Goal: Book appointment/travel/reservation

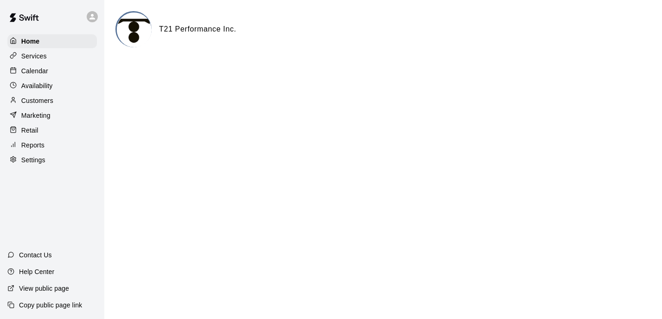
click at [35, 56] on p "Services" at bounding box center [34, 55] width 26 height 9
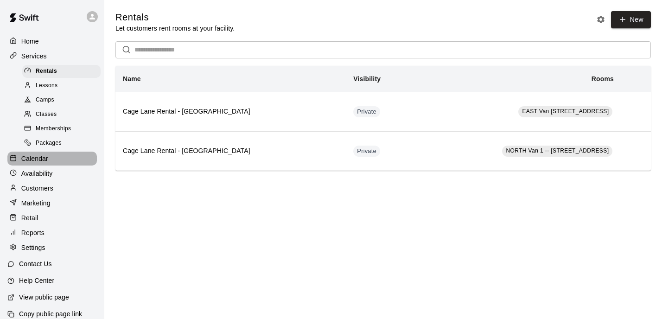
click at [42, 158] on p "Calendar" at bounding box center [34, 158] width 27 height 9
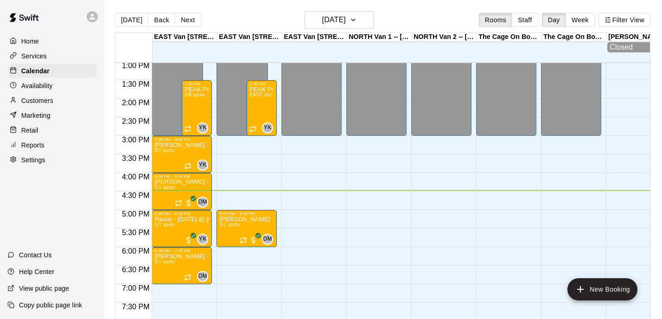
scroll to position [471, 0]
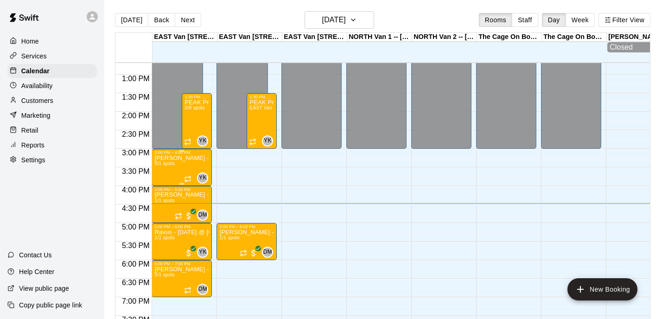
click at [191, 164] on div "[PERSON_NAME] - Sept [DATE] @ East Van 0/1 spots" at bounding box center [181, 314] width 55 height 319
click at [318, 186] on div at bounding box center [331, 159] width 662 height 319
click at [336, 22] on h6 "[DATE]" at bounding box center [334, 19] width 24 height 13
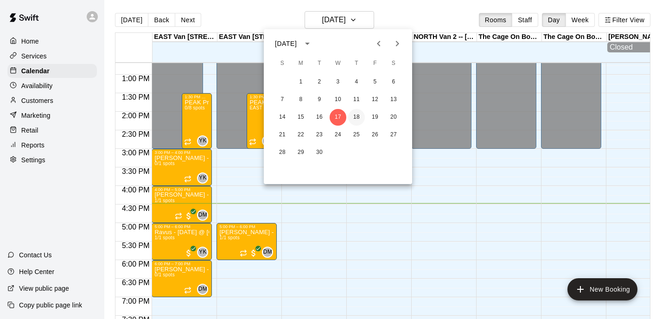
click at [359, 123] on button "18" at bounding box center [356, 117] width 17 height 17
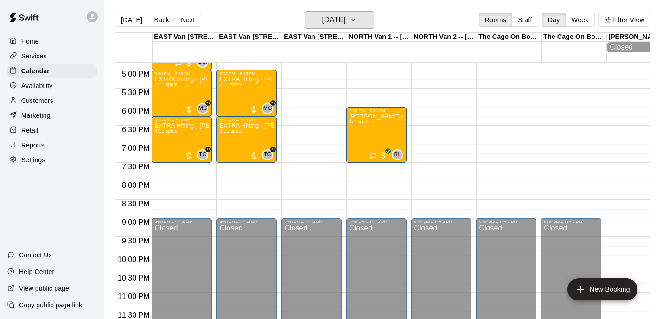
scroll to position [624, 0]
click at [54, 35] on div "Home" at bounding box center [51, 41] width 89 height 14
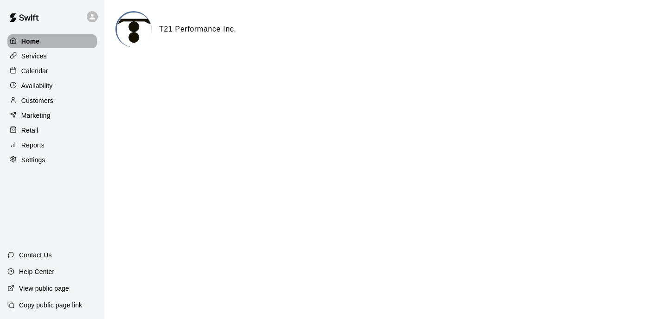
click at [44, 43] on div "Home" at bounding box center [51, 41] width 89 height 14
